Goal: Information Seeking & Learning: Learn about a topic

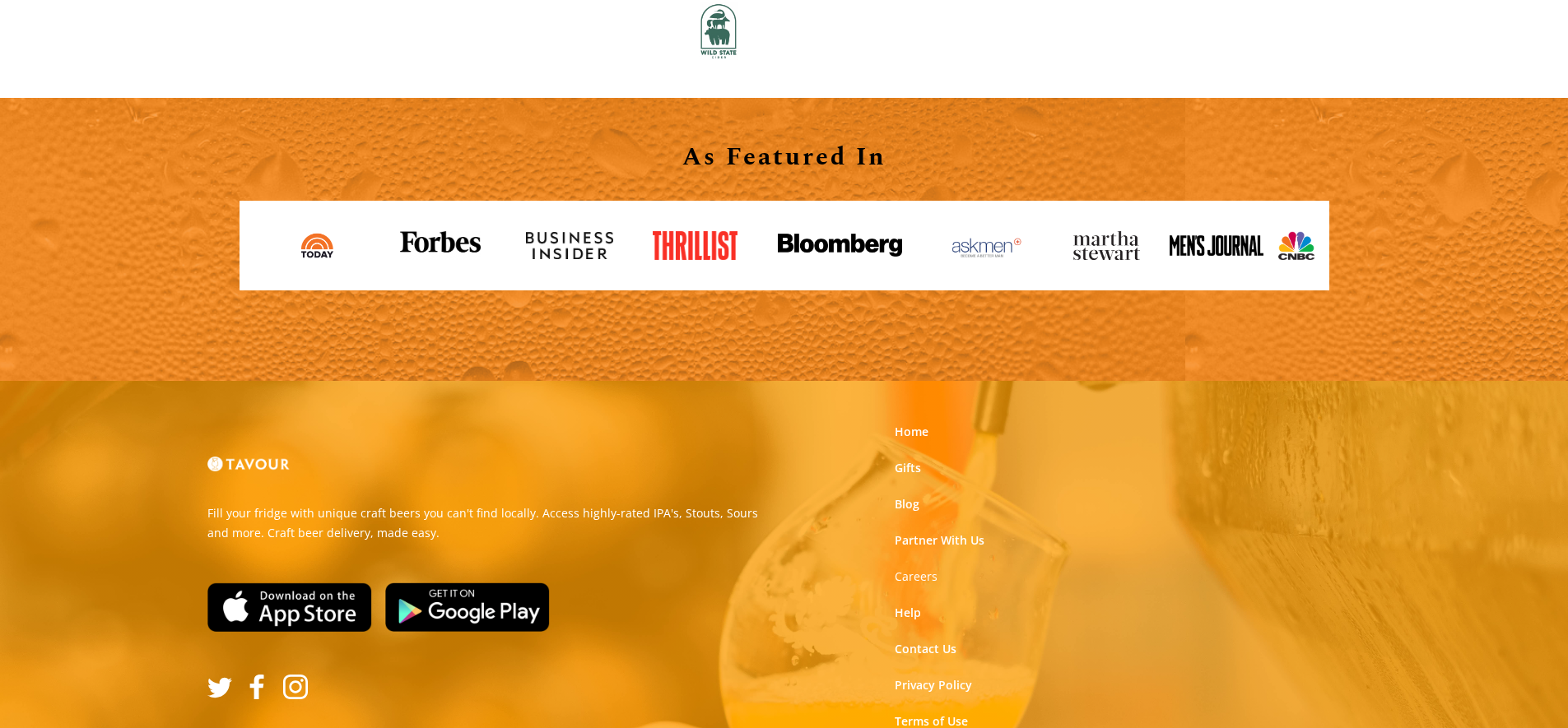
scroll to position [1831, 0]
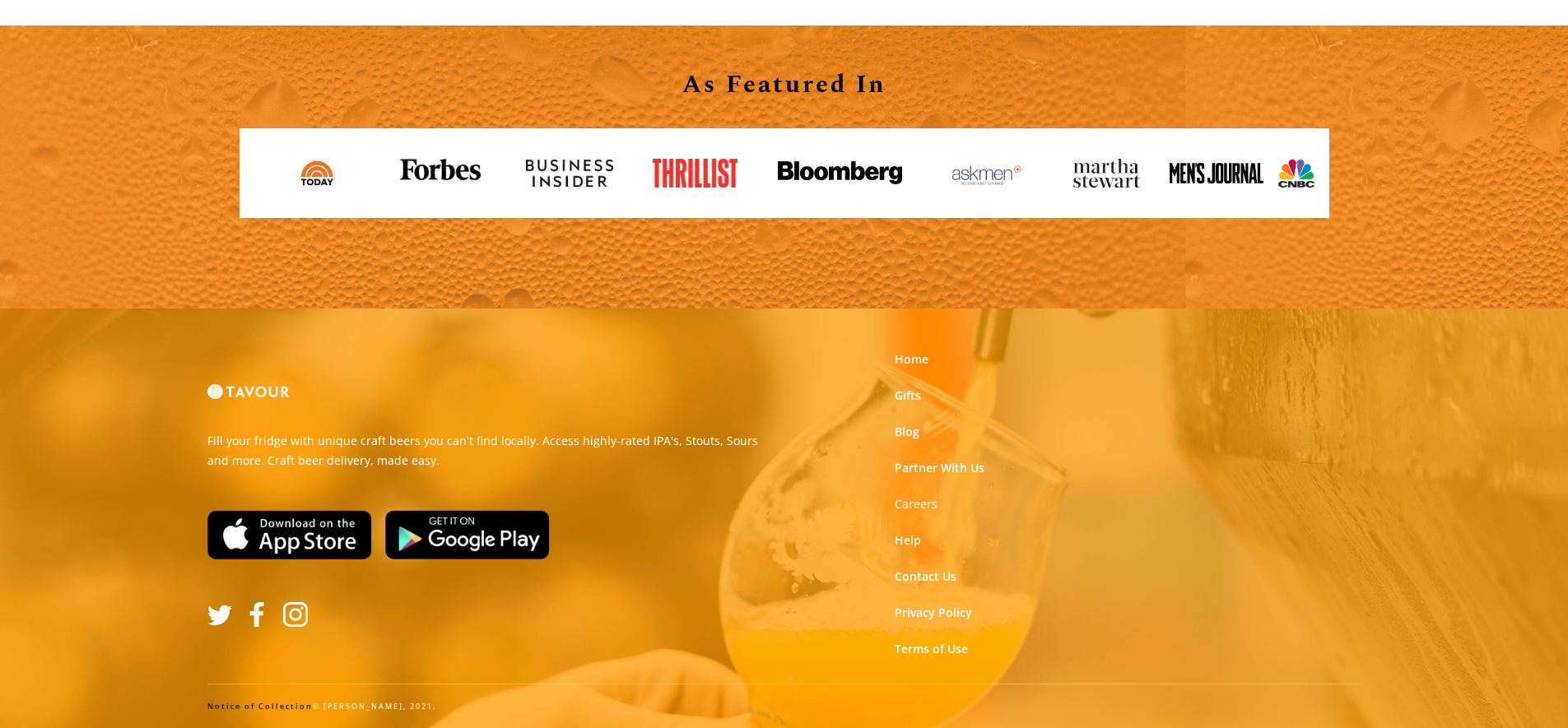
click at [254, 403] on link at bounding box center [248, 391] width 82 height 65
click at [207, 405] on link at bounding box center [248, 391] width 82 height 65
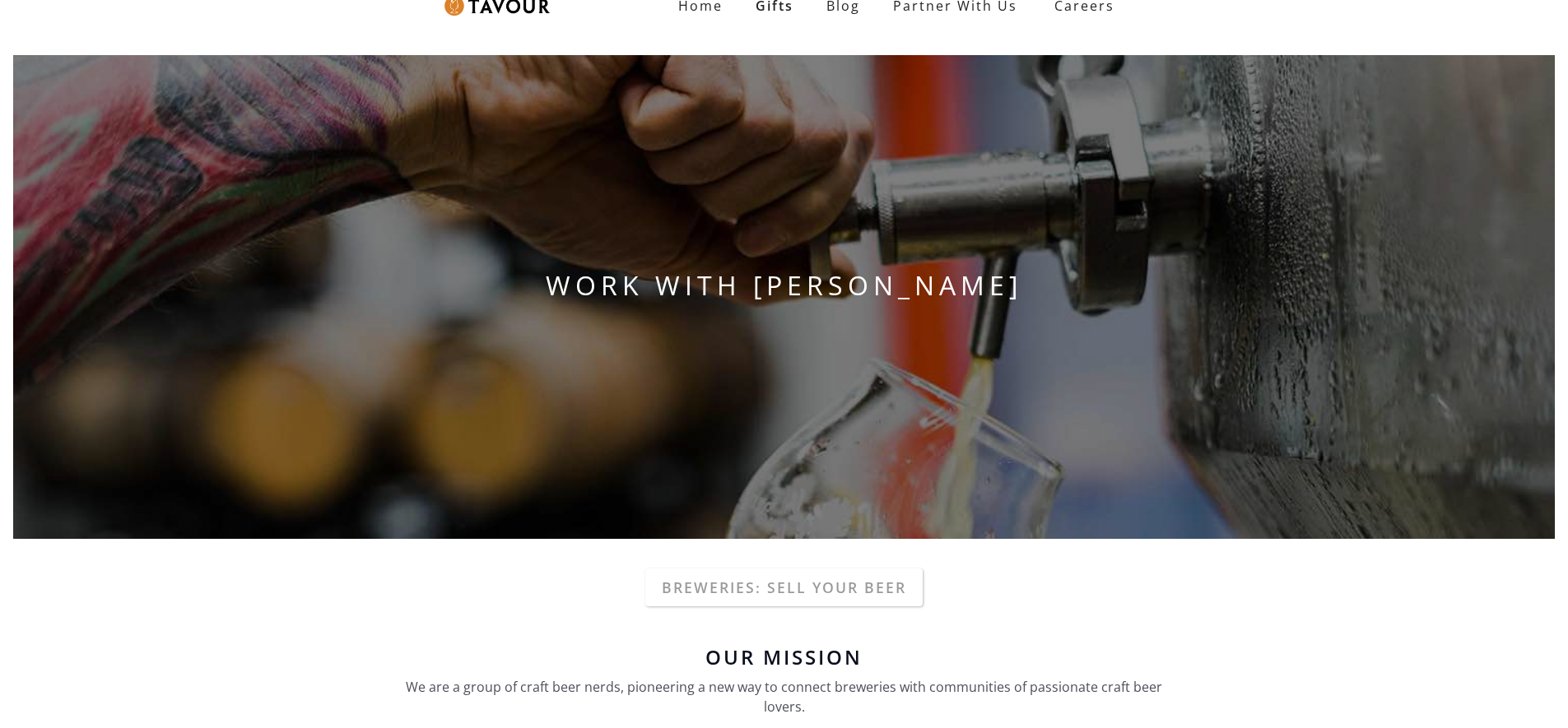
scroll to position [17, 0]
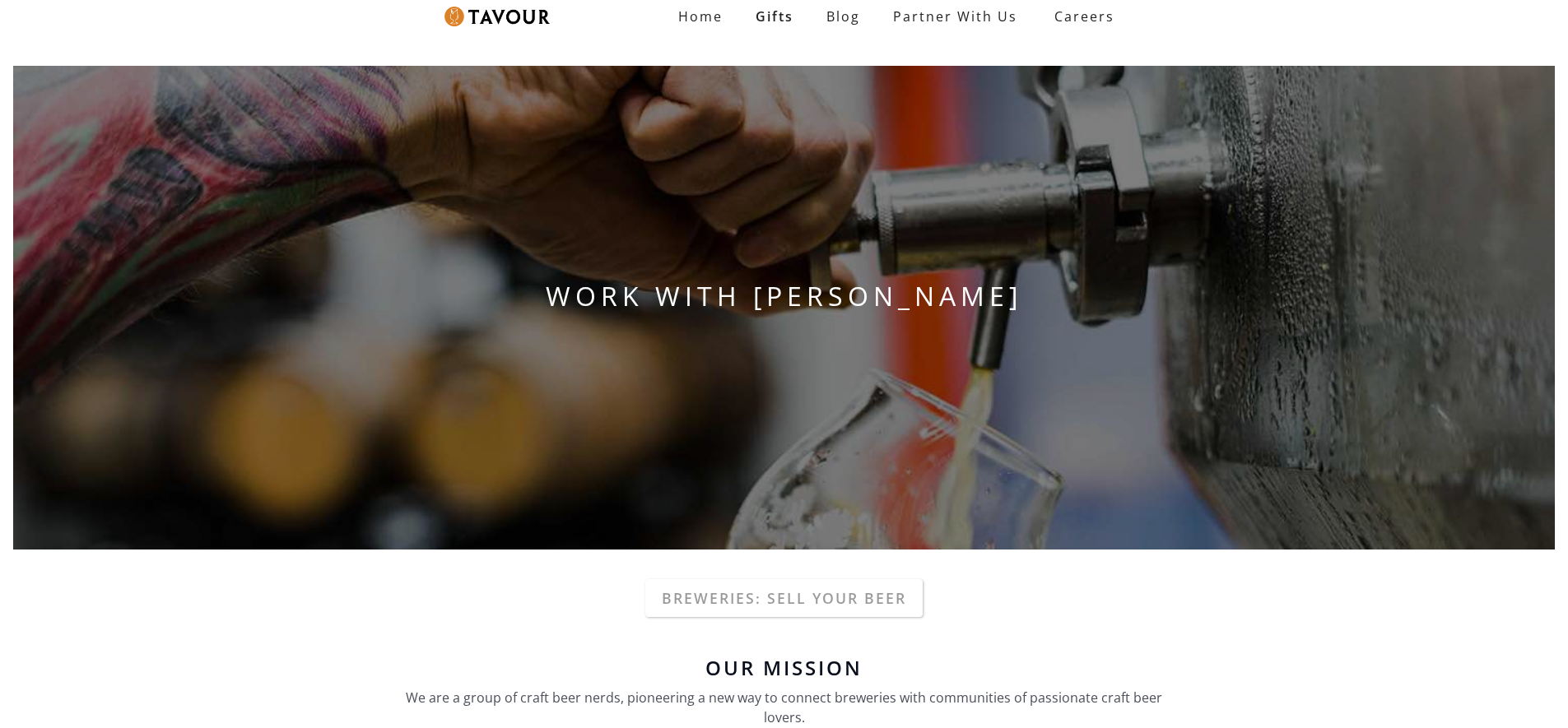
click at [872, 10] on link "Blog" at bounding box center [842, 16] width 66 height 33
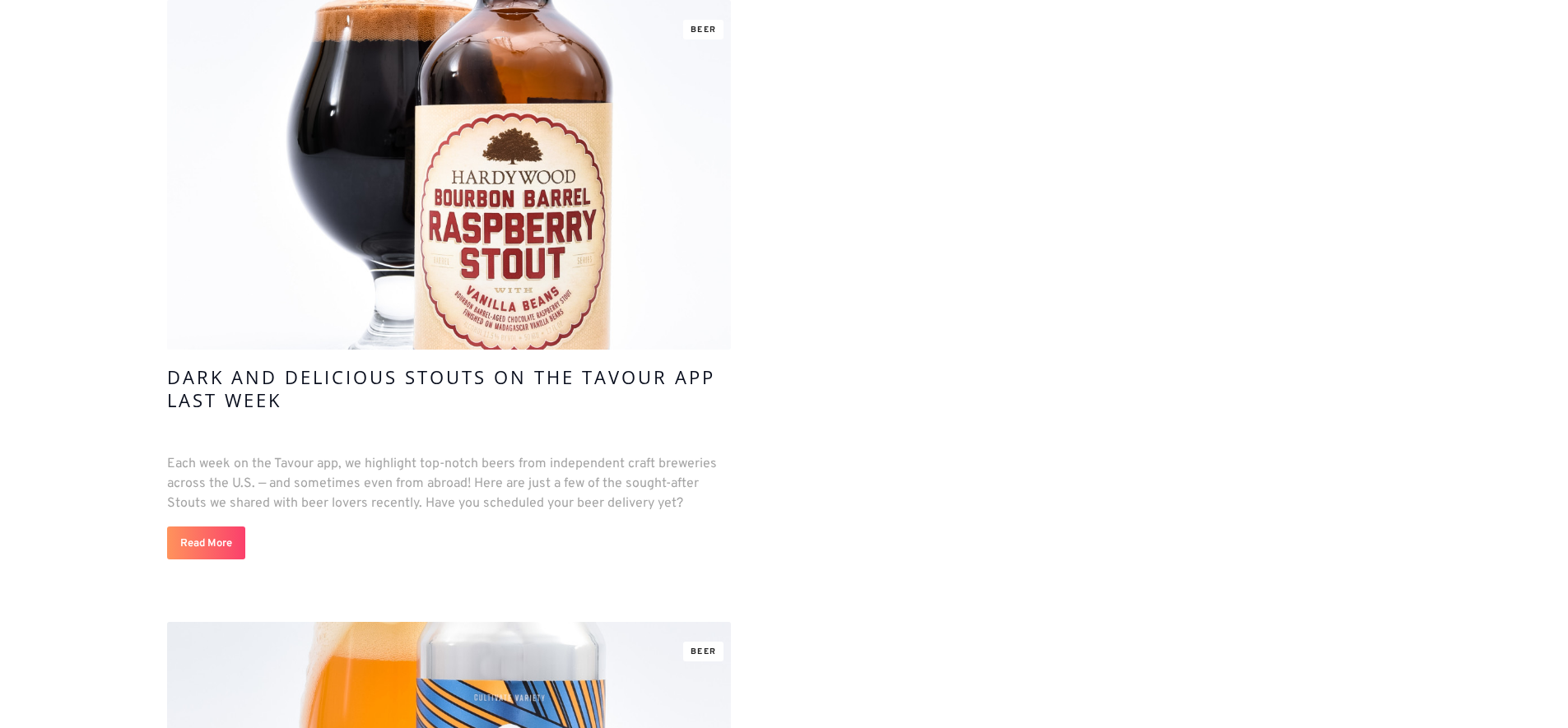
scroll to position [13698, 0]
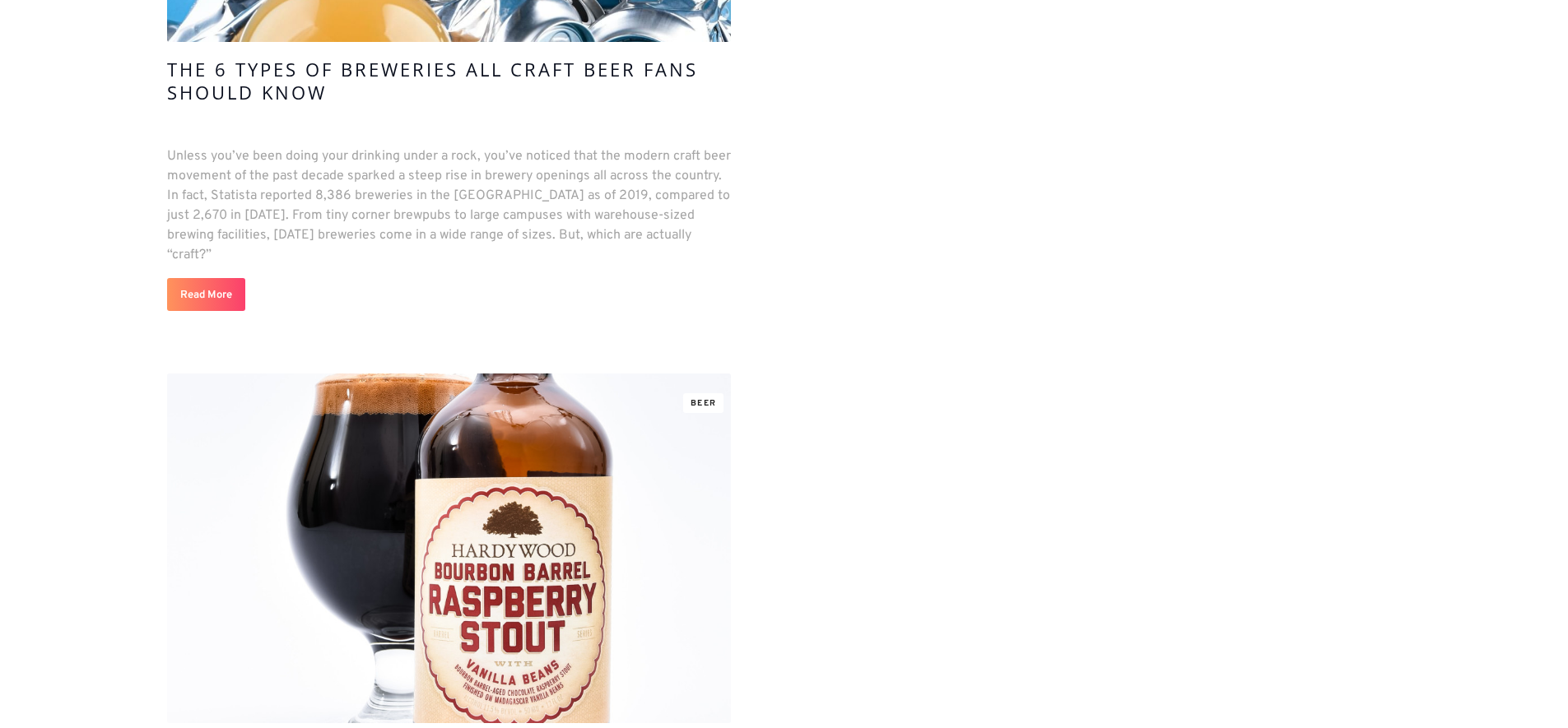
click at [700, 393] on link "Beer" at bounding box center [702, 402] width 40 height 20
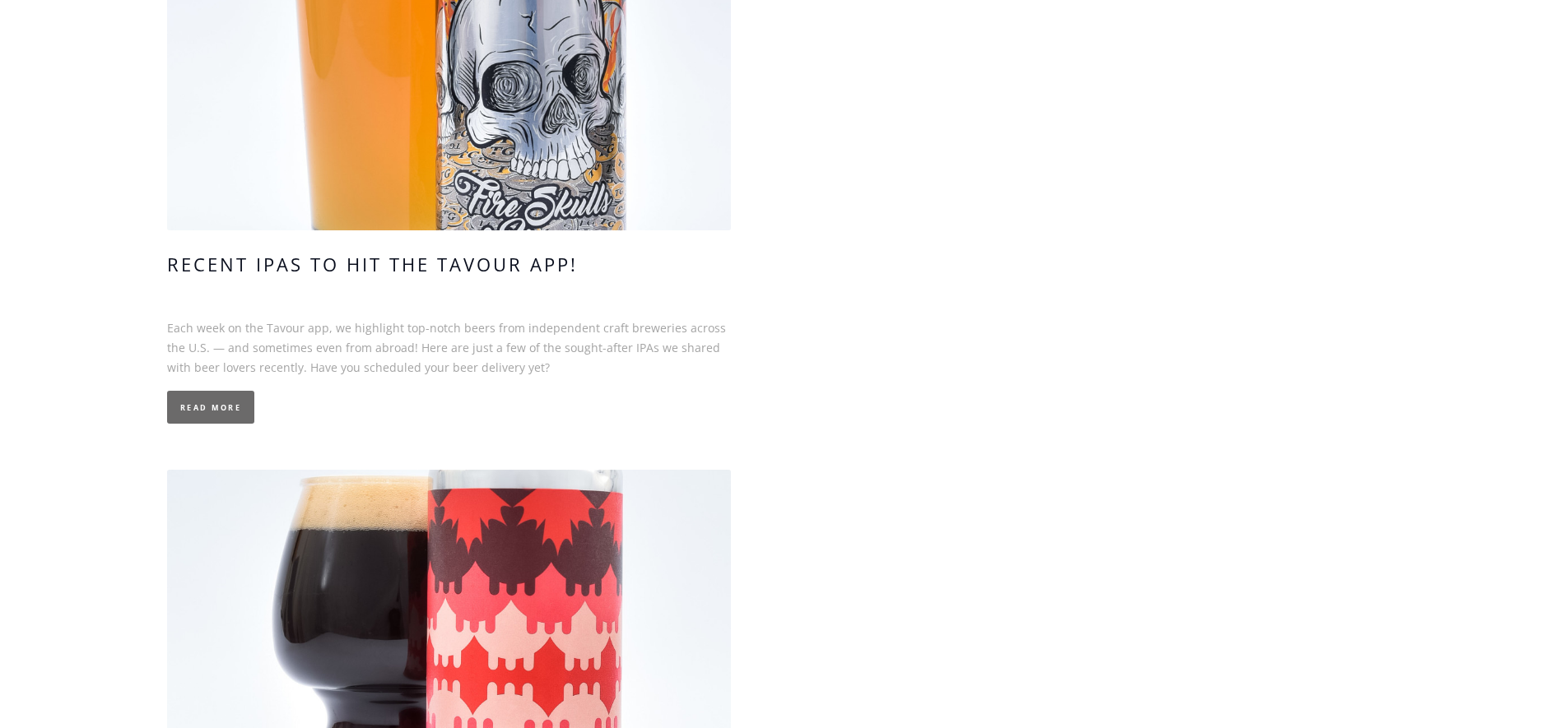
scroll to position [665, 0]
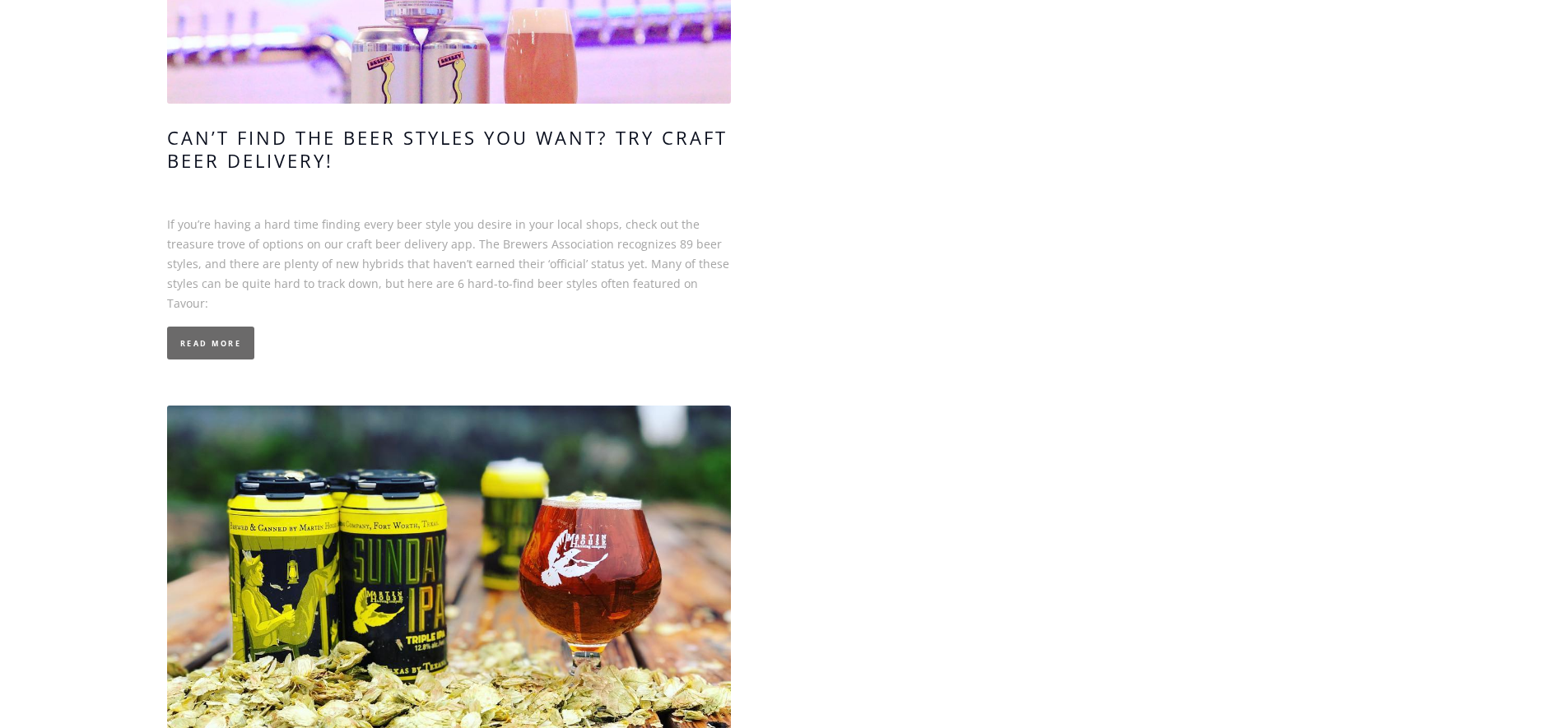
scroll to position [6923, 0]
